Goal: Navigation & Orientation: Go to known website

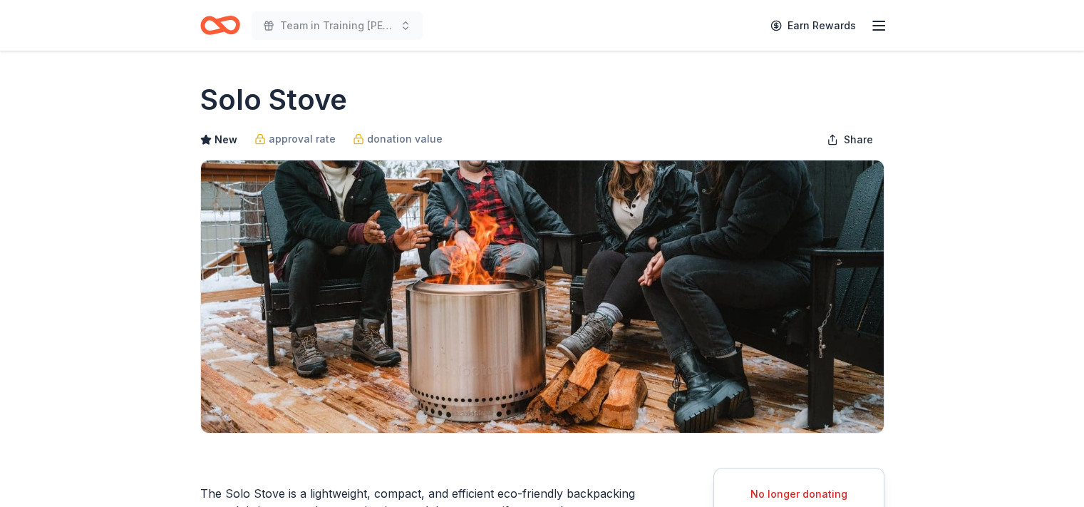
click at [880, 27] on icon "button" at bounding box center [878, 25] width 17 height 17
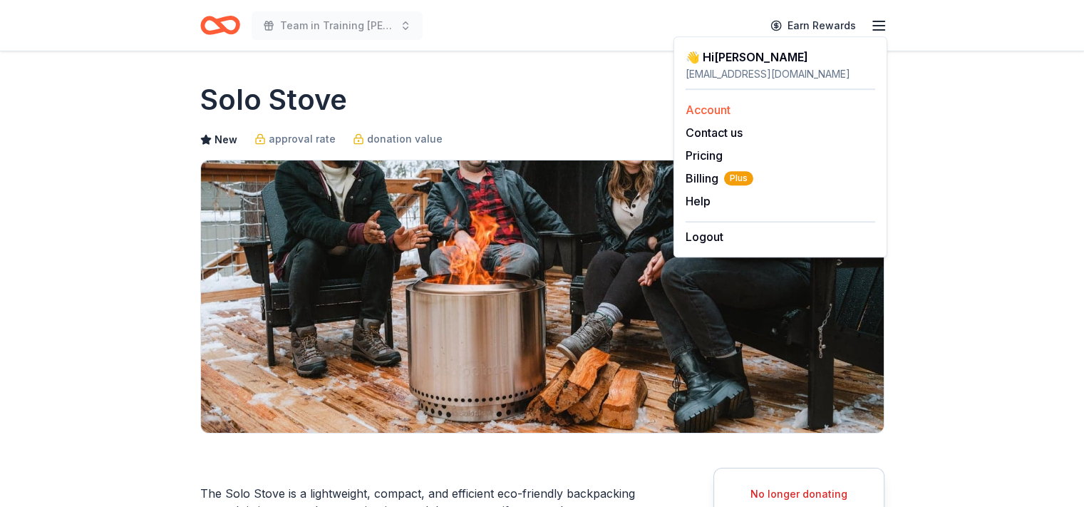
click at [703, 111] on link "Account" at bounding box center [707, 110] width 45 height 14
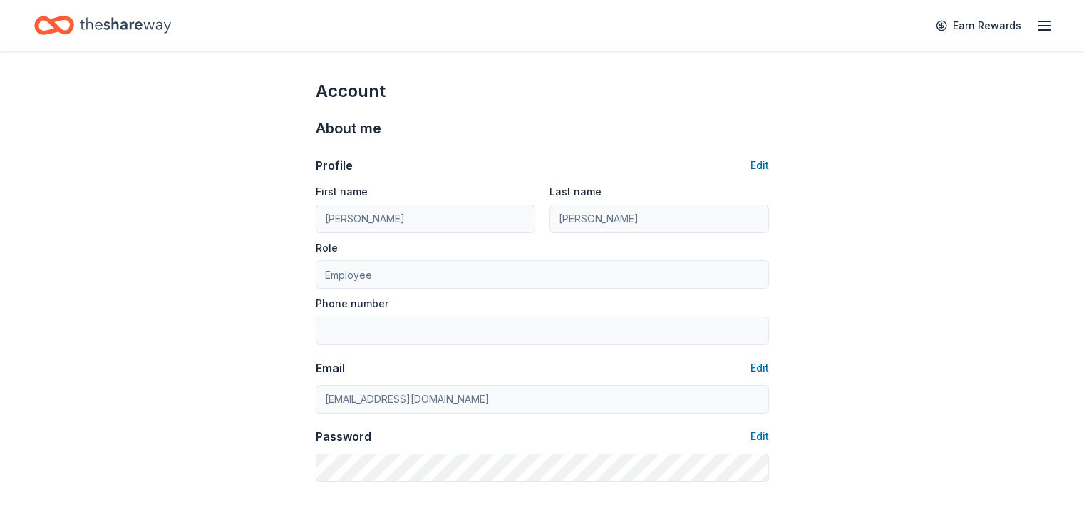
click at [140, 22] on icon "Home" at bounding box center [125, 25] width 91 height 29
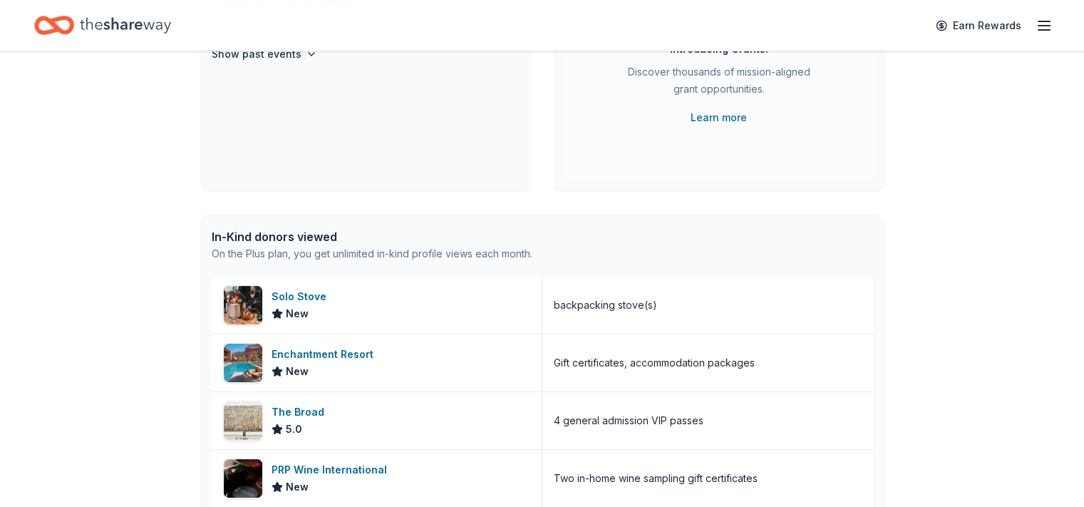
scroll to position [356, 0]
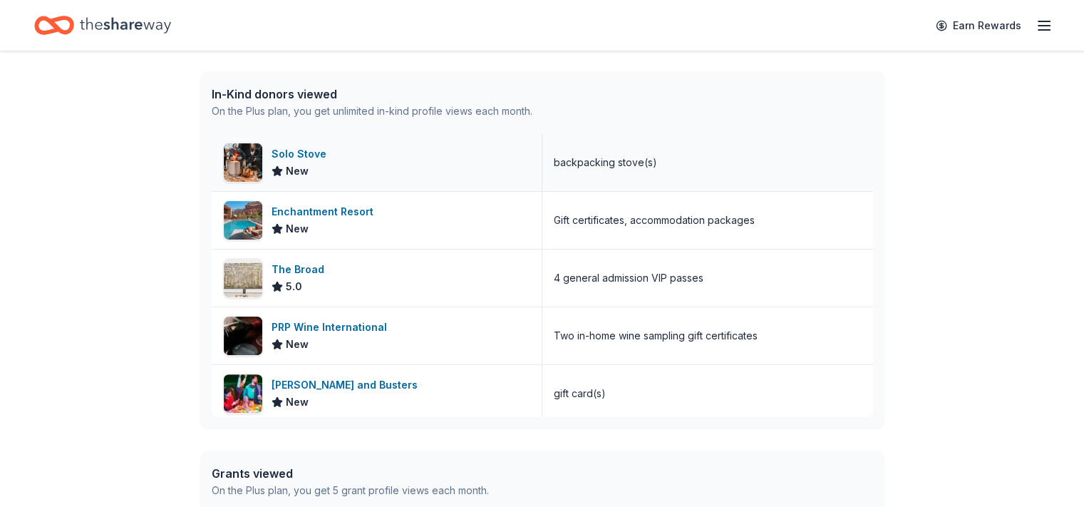
click at [311, 150] on div "Solo Stove" at bounding box center [301, 153] width 61 height 17
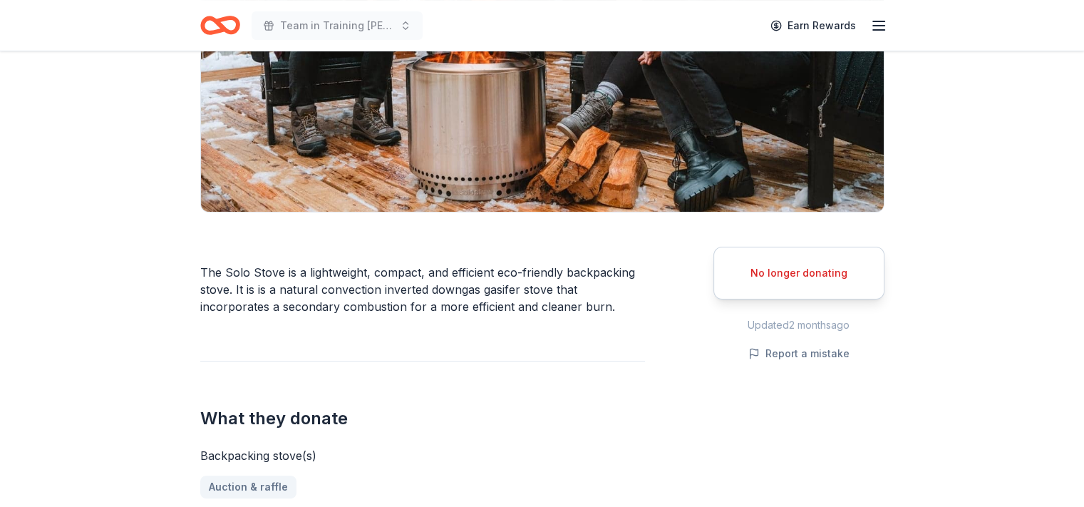
scroll to position [214, 0]
